Goal: Task Accomplishment & Management: Use online tool/utility

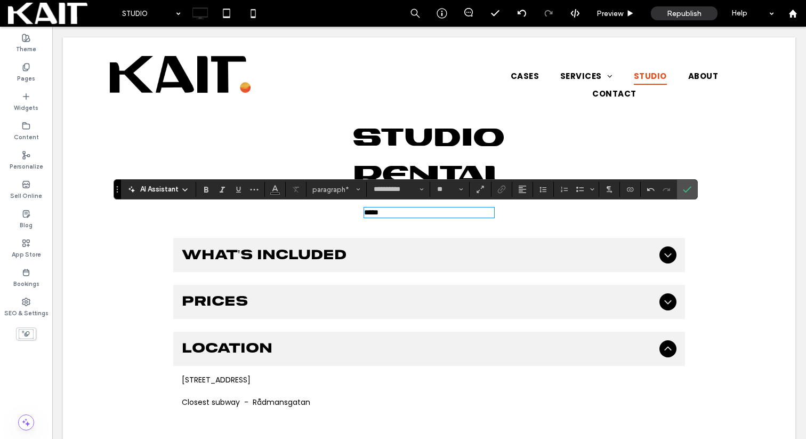
click at [405, 214] on p "*****" at bounding box center [429, 212] width 130 height 8
click at [683, 193] on icon "Confirm" at bounding box center [687, 189] width 9 height 9
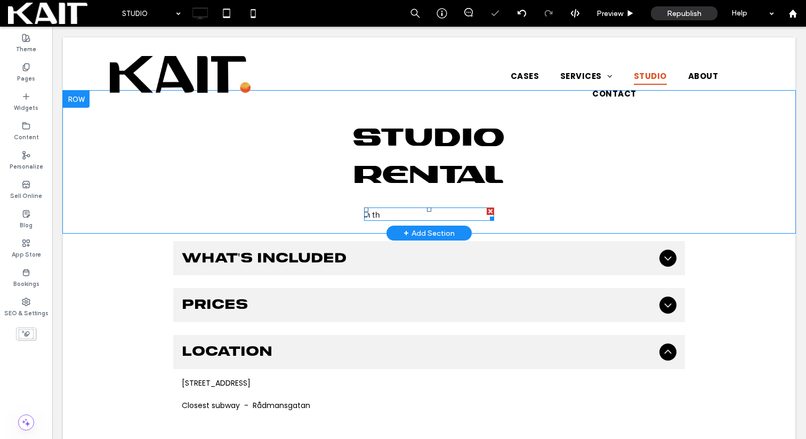
click at [384, 216] on p "In th" at bounding box center [429, 213] width 130 height 11
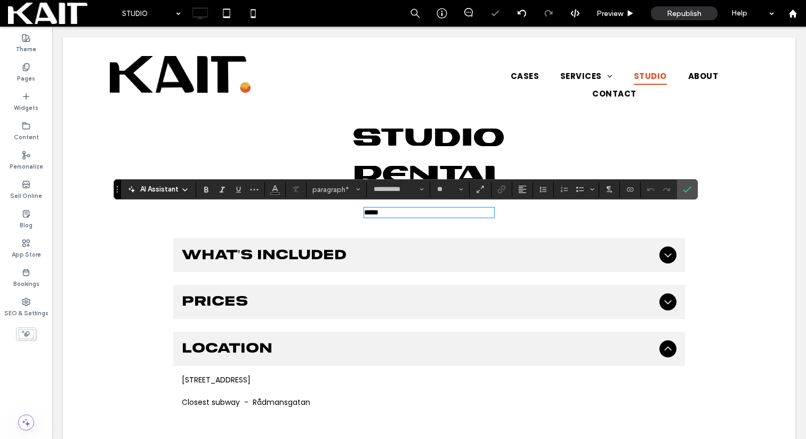
click at [393, 216] on p "*****" at bounding box center [429, 212] width 130 height 8
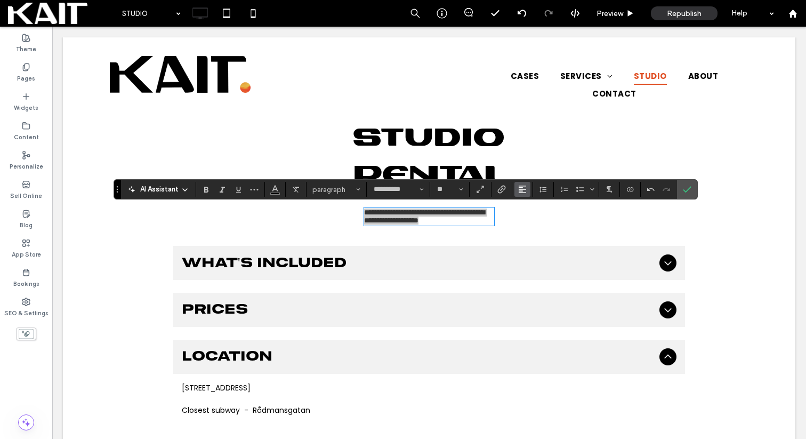
click at [526, 187] on icon "Alignment" at bounding box center [522, 189] width 9 height 9
click at [532, 224] on icon "ui.textEditor.alignment.center" at bounding box center [530, 222] width 9 height 9
click at [689, 190] on icon "Confirm" at bounding box center [687, 189] width 9 height 9
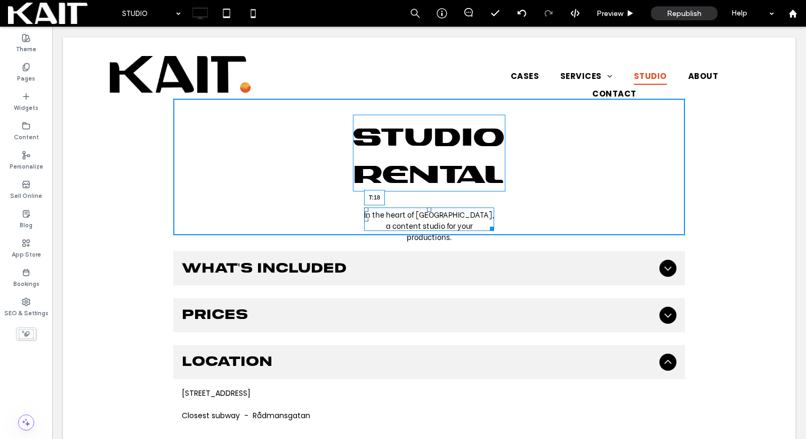
drag, startPoint x: 429, startPoint y: 208, endPoint x: 429, endPoint y: 202, distance: 6.4
click at [429, 207] on div at bounding box center [429, 209] width 4 height 4
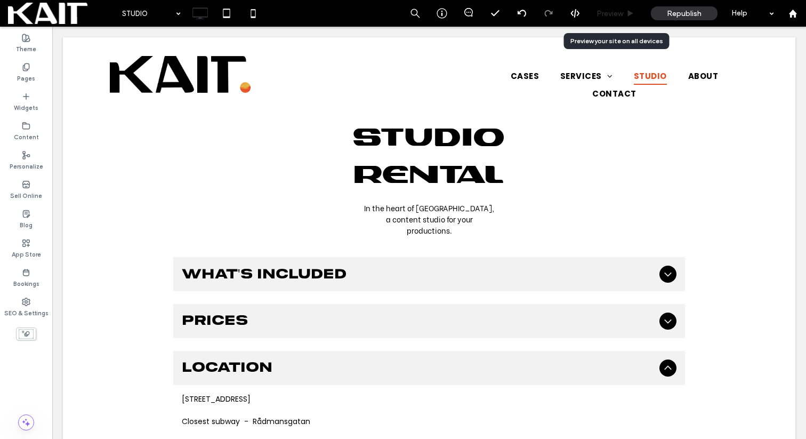
click at [613, 14] on span "Preview" at bounding box center [610, 13] width 27 height 9
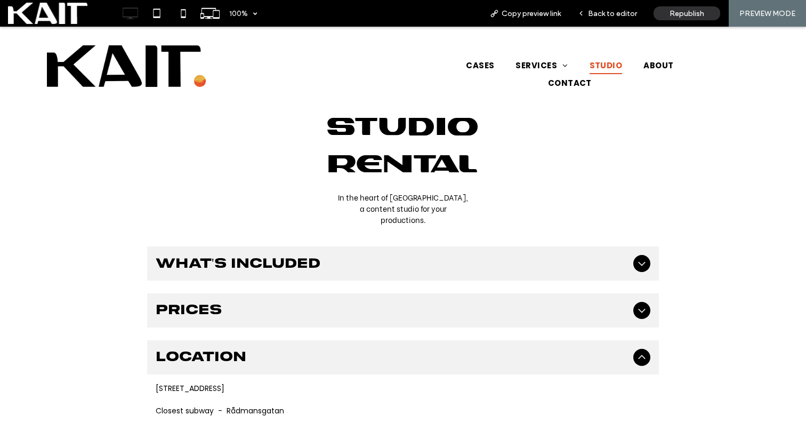
click at [613, 14] on span "Back to editor" at bounding box center [612, 13] width 49 height 9
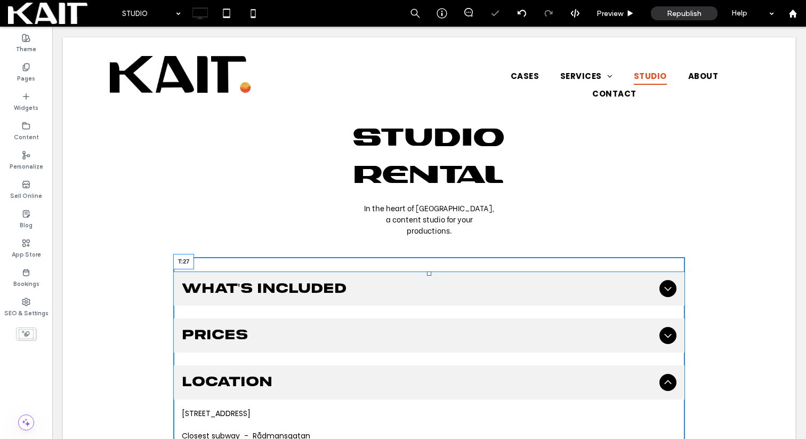
drag, startPoint x: 428, startPoint y: 247, endPoint x: 429, endPoint y: 266, distance: 18.7
click at [429, 271] on div at bounding box center [429, 273] width 4 height 4
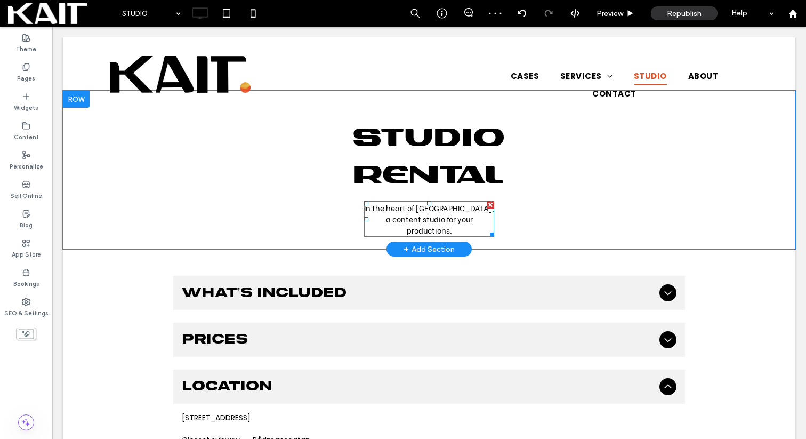
click at [482, 222] on p "In the heart of [GEOGRAPHIC_DATA], a content studio for your productions." at bounding box center [429, 219] width 130 height 34
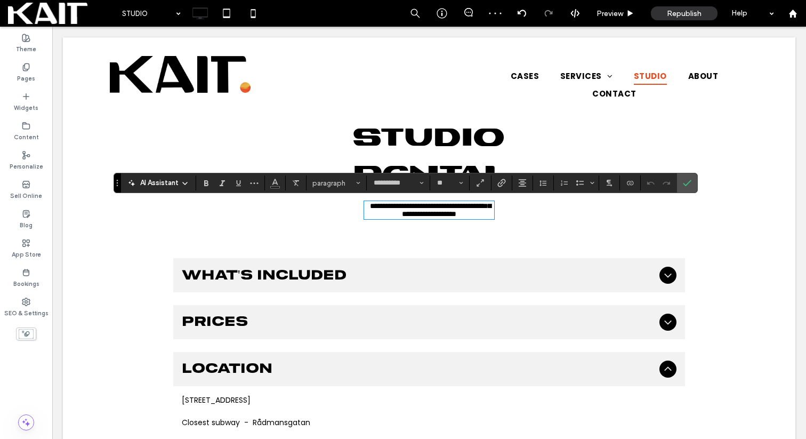
click at [484, 218] on p "**********" at bounding box center [429, 210] width 130 height 16
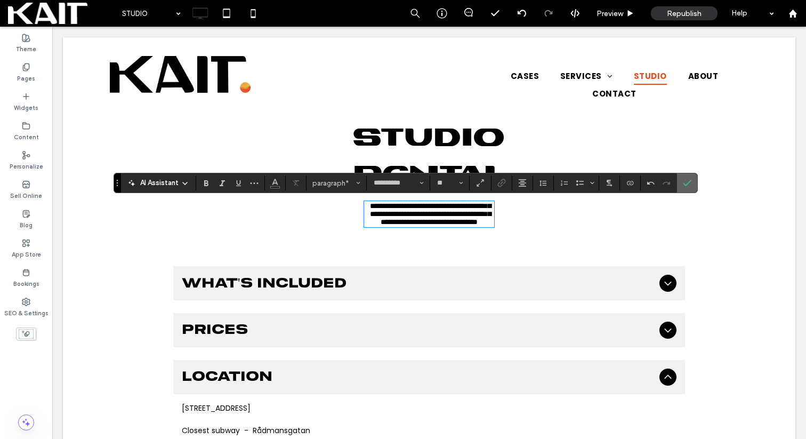
click at [685, 184] on icon "Confirm" at bounding box center [687, 183] width 9 height 9
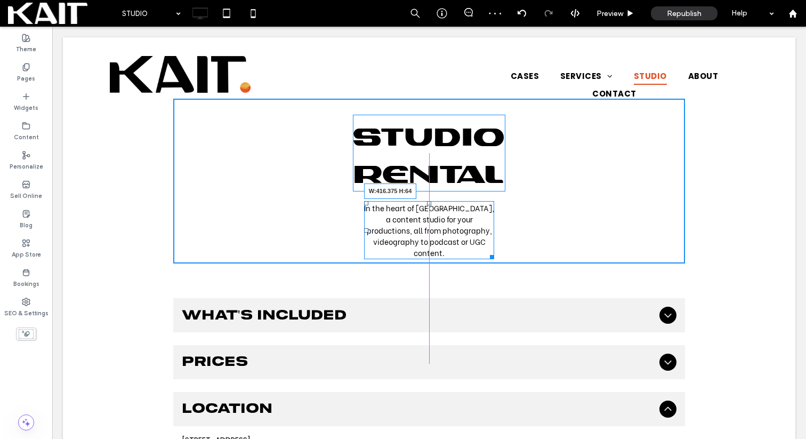
drag, startPoint x: 494, startPoint y: 245, endPoint x: 540, endPoint y: 229, distance: 48.4
click at [494, 251] on div at bounding box center [490, 255] width 8 height 8
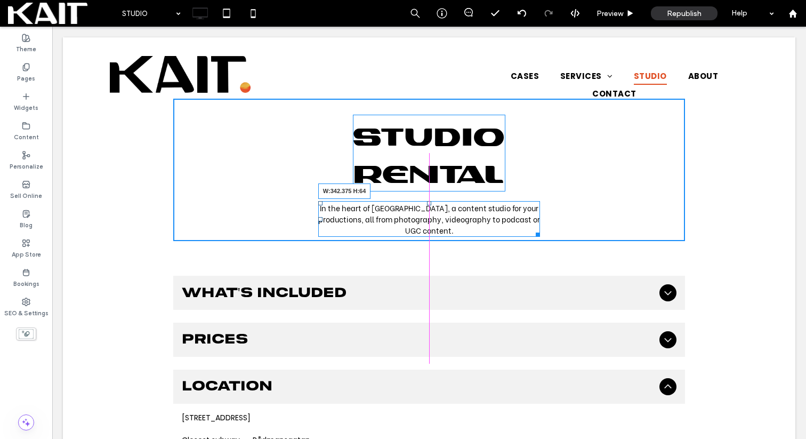
drag, startPoint x: 538, startPoint y: 230, endPoint x: 518, endPoint y: 229, distance: 20.3
click at [532, 229] on div at bounding box center [536, 233] width 8 height 8
drag, startPoint x: 516, startPoint y: 232, endPoint x: 546, endPoint y: 229, distance: 30.6
click at [546, 229] on div "STUDIO RENTAL In the heart of [GEOGRAPHIC_DATA], a content studio for your prod…" at bounding box center [429, 170] width 733 height 158
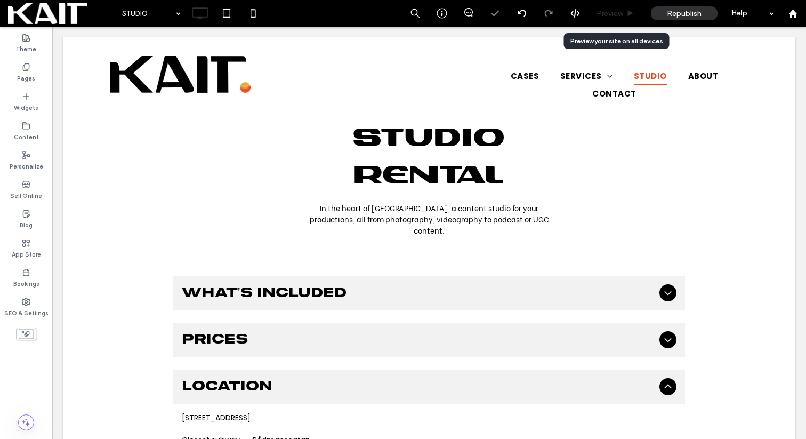
click at [615, 7] on div "Preview" at bounding box center [616, 13] width 54 height 27
click at [617, 14] on span "Preview" at bounding box center [610, 13] width 27 height 9
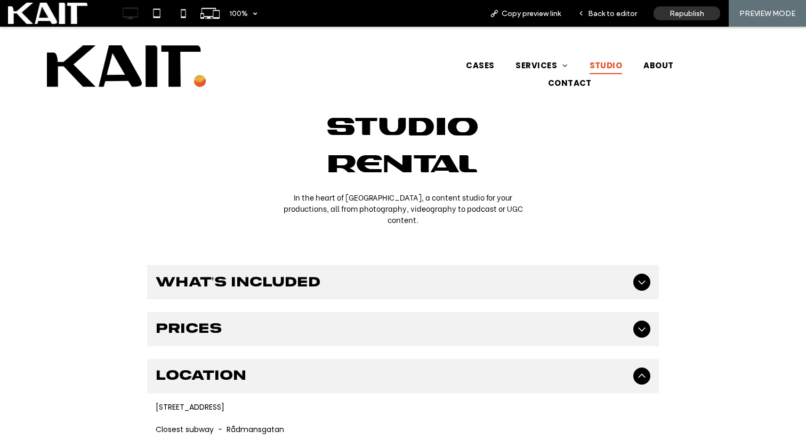
click at [617, 14] on span "Back to editor" at bounding box center [612, 13] width 49 height 9
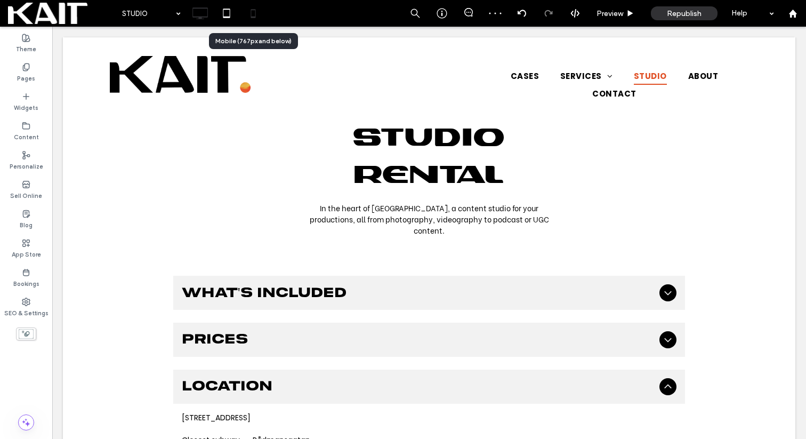
click at [252, 15] on icon at bounding box center [253, 13] width 21 height 21
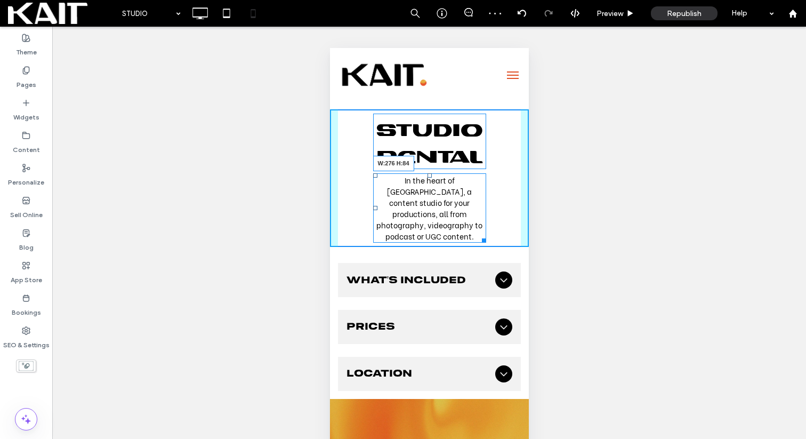
drag, startPoint x: 479, startPoint y: 223, endPoint x: 496, endPoint y: 217, distance: 18.0
click at [486, 235] on div at bounding box center [482, 239] width 8 height 8
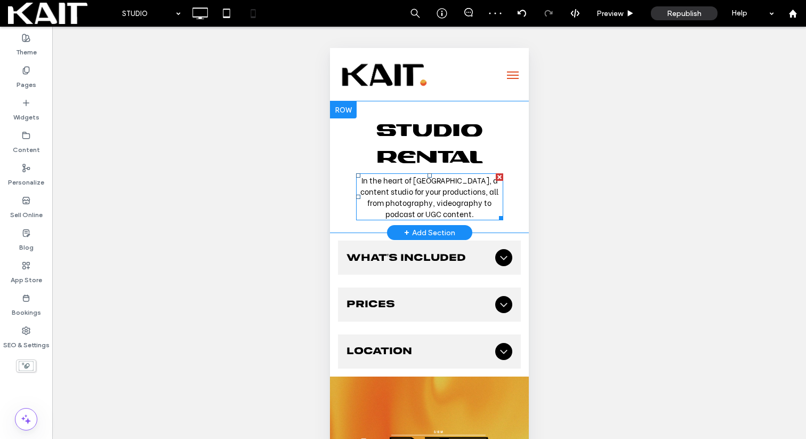
click at [462, 202] on span "In the heart of [GEOGRAPHIC_DATA], a content studio for your productions, all f…" at bounding box center [429, 196] width 138 height 45
type input "**********"
type input "**"
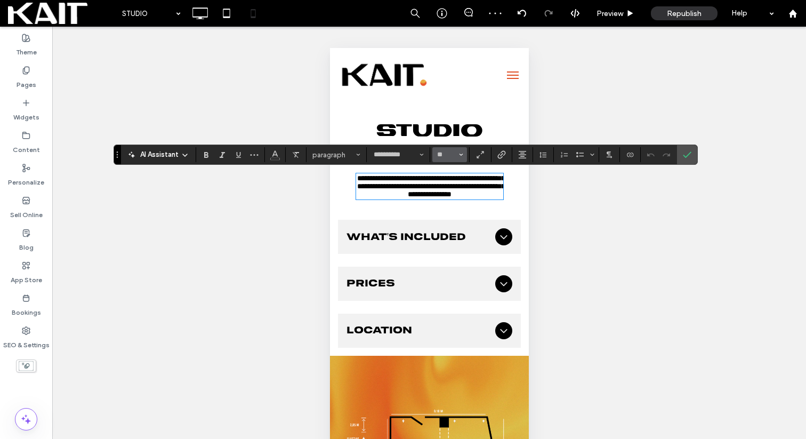
click at [459, 150] on span "Size" at bounding box center [461, 155] width 4 height 14
click at [449, 230] on label "12" at bounding box center [449, 231] width 34 height 15
type input "**"
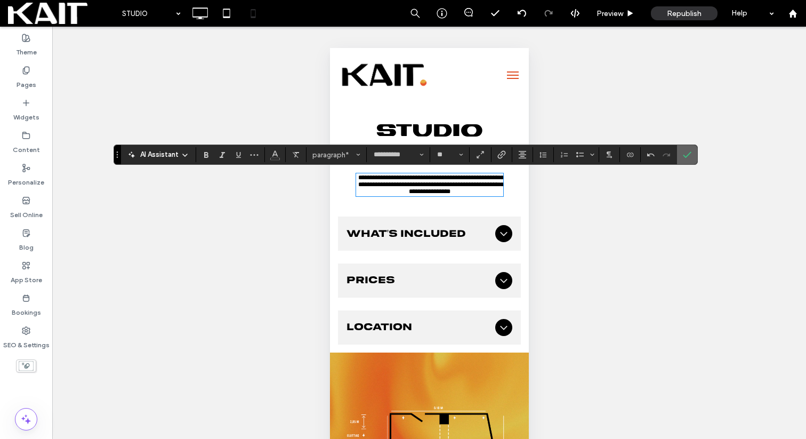
click at [690, 150] on span "Confirm" at bounding box center [687, 155] width 9 height 18
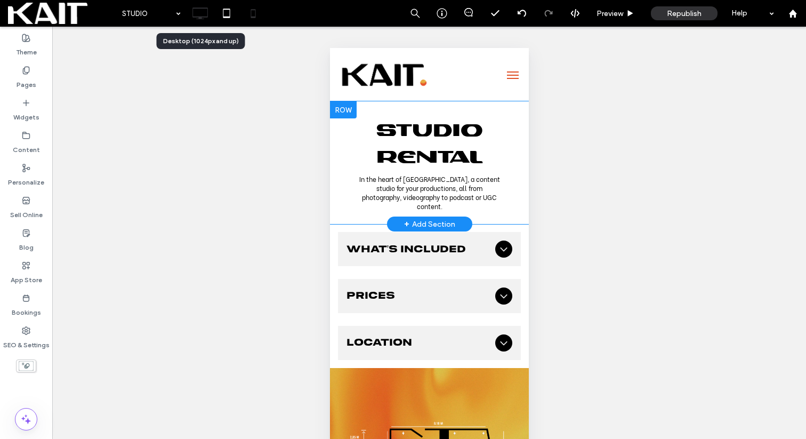
click at [195, 14] on icon at bounding box center [199, 13] width 21 height 21
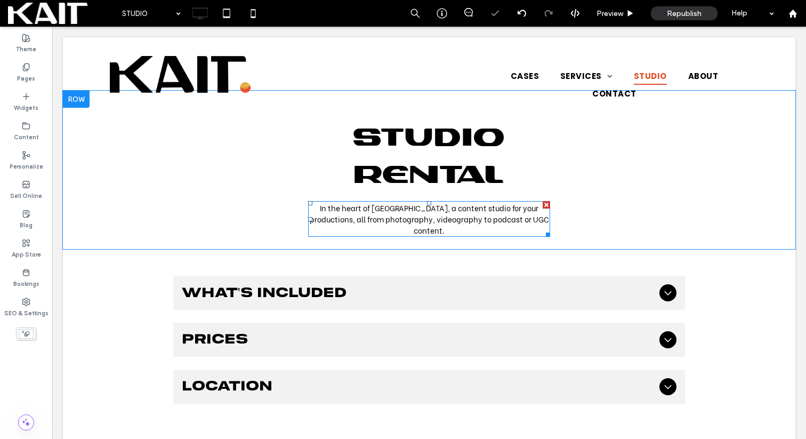
click at [473, 214] on span "In the heart of [GEOGRAPHIC_DATA], a content studio for your productions, all f…" at bounding box center [429, 219] width 239 height 34
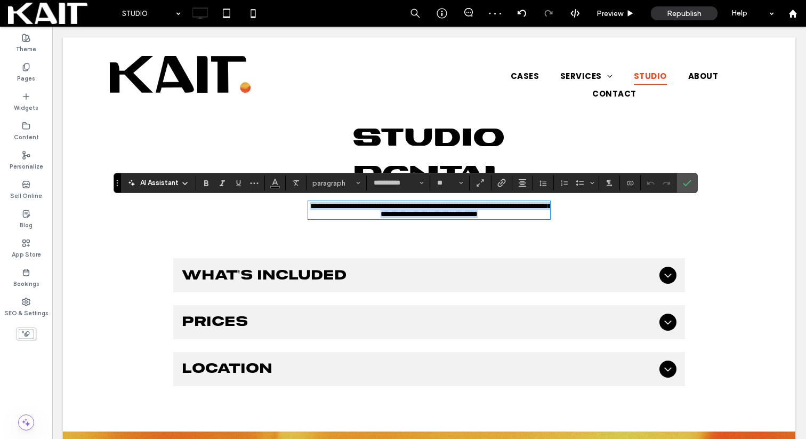
click at [477, 218] on span "**********" at bounding box center [430, 209] width 241 height 15
click at [690, 181] on use "Confirm" at bounding box center [687, 183] width 9 height 6
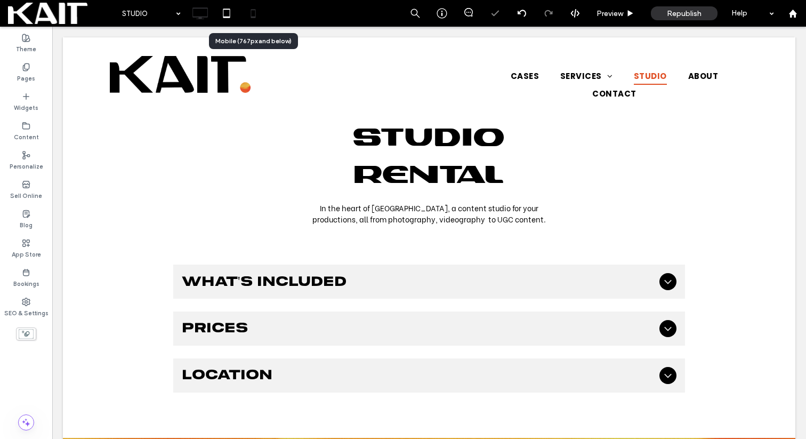
click at [254, 19] on icon at bounding box center [253, 13] width 21 height 21
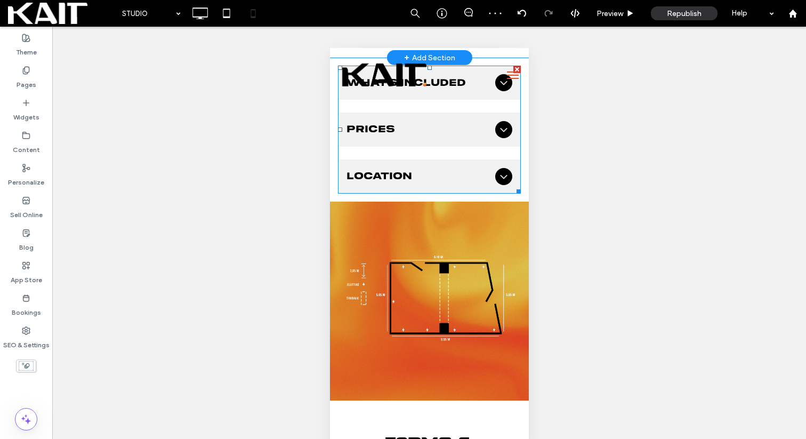
scroll to position [158, 0]
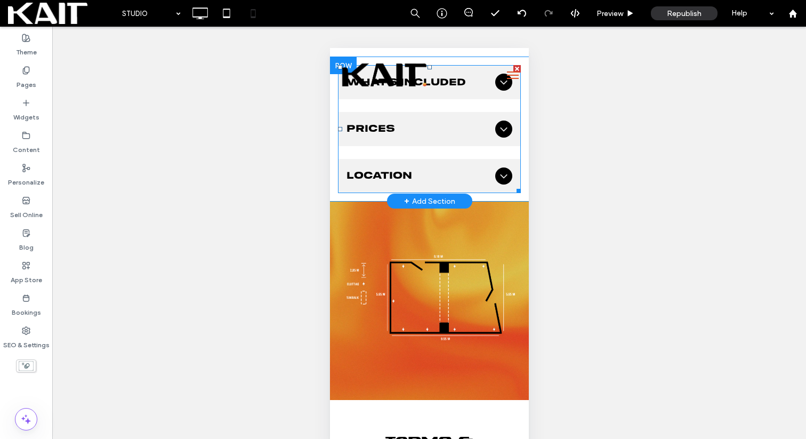
click at [507, 126] on icon at bounding box center [503, 129] width 13 height 13
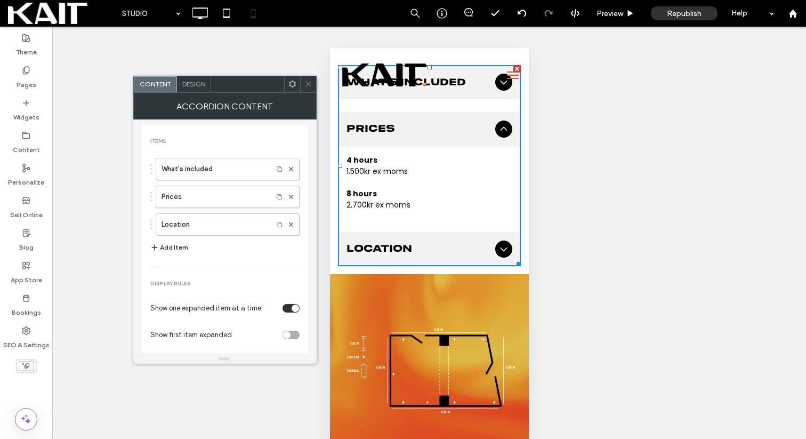
click at [306, 82] on use at bounding box center [308, 84] width 5 height 5
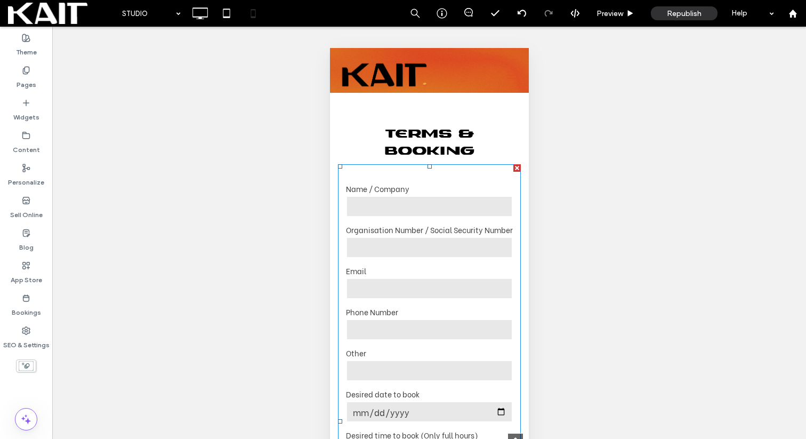
scroll to position [467, 0]
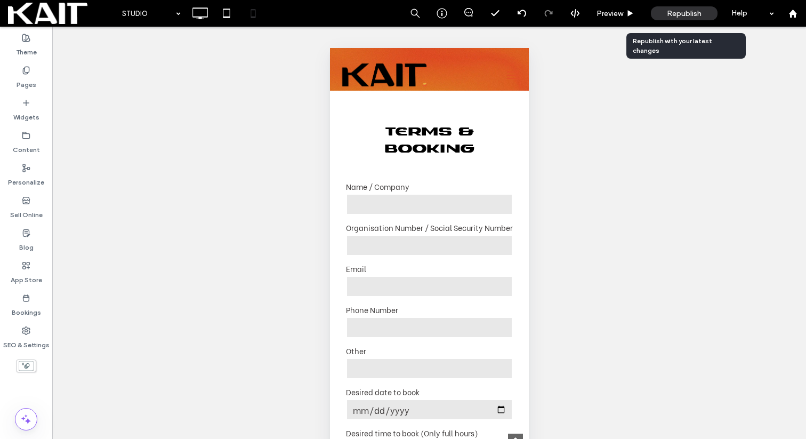
click at [677, 17] on span "Republish" at bounding box center [684, 13] width 35 height 9
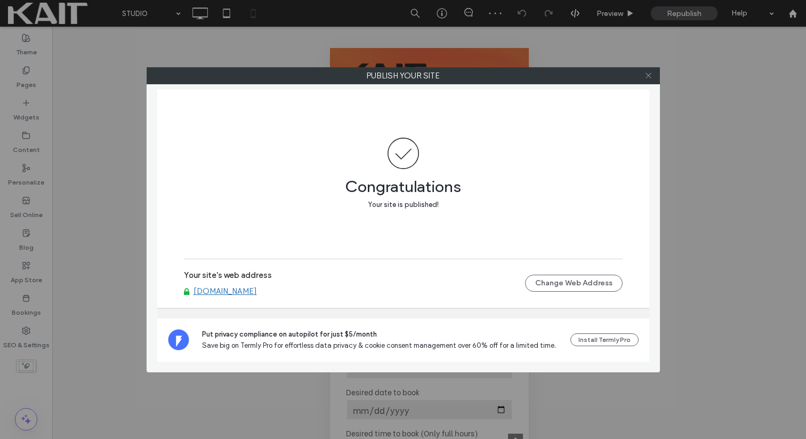
click at [648, 76] on icon at bounding box center [649, 75] width 8 height 8
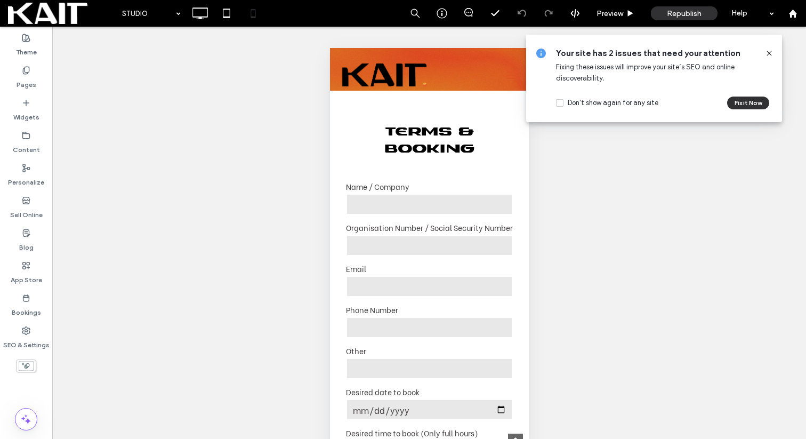
click at [767, 53] on icon at bounding box center [769, 53] width 9 height 9
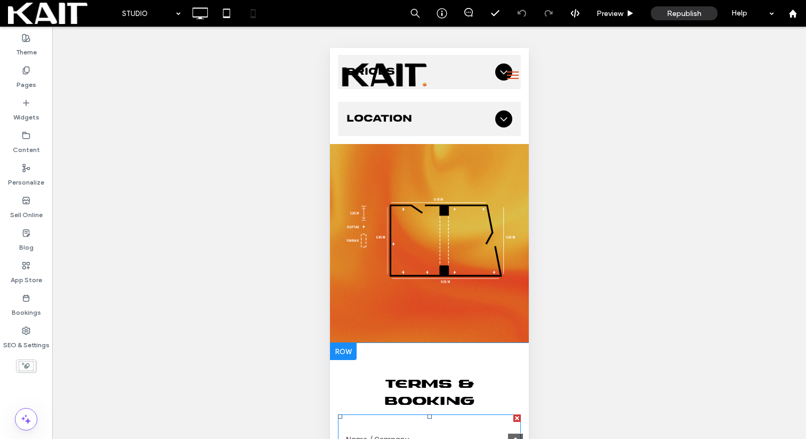
scroll to position [0, 0]
